Goal: Transaction & Acquisition: Purchase product/service

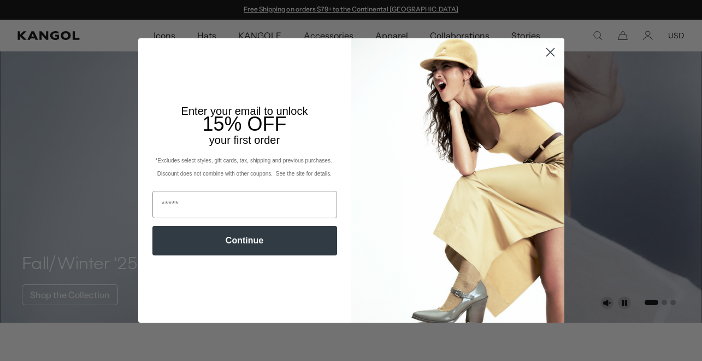
click at [553, 46] on circle "Close dialog" at bounding box center [550, 52] width 18 height 18
click at [546, 53] on circle "Close dialog" at bounding box center [550, 52] width 18 height 18
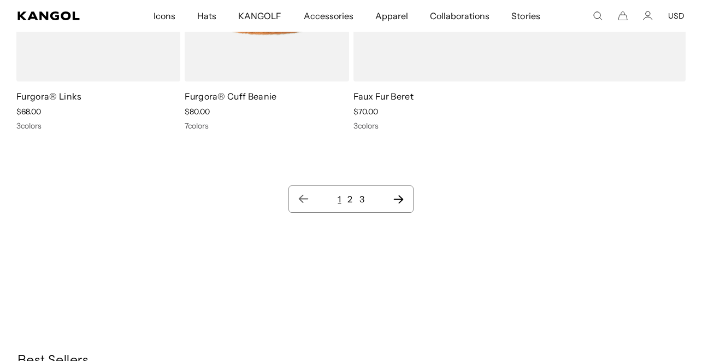
scroll to position [10627, 0]
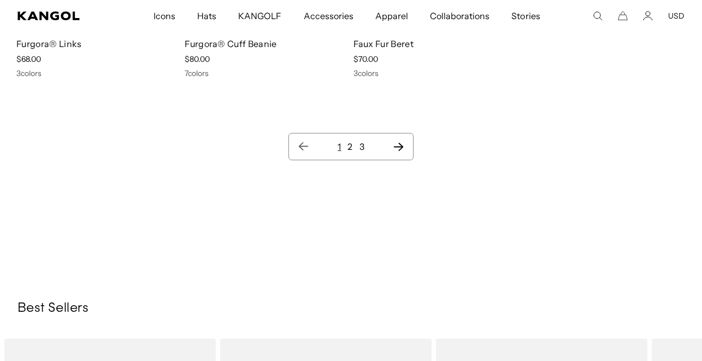
click at [400, 144] on icon "Next page" at bounding box center [399, 147] width 10 height 8
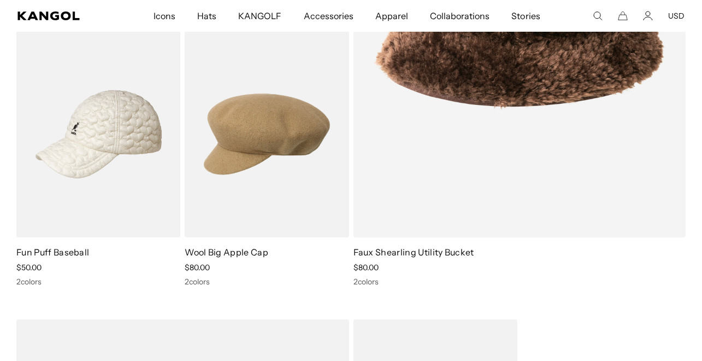
scroll to position [360, 0]
